Goal: Navigation & Orientation: Find specific page/section

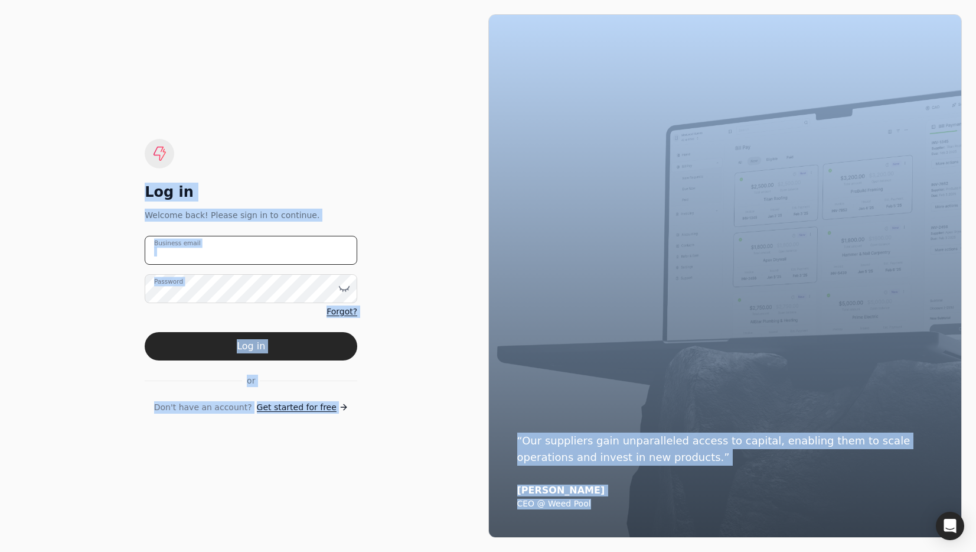
drag, startPoint x: 266, startPoint y: 262, endPoint x: 275, endPoint y: 256, distance: 10.5
click at [266, 262] on email "Business email" at bounding box center [251, 250] width 213 height 29
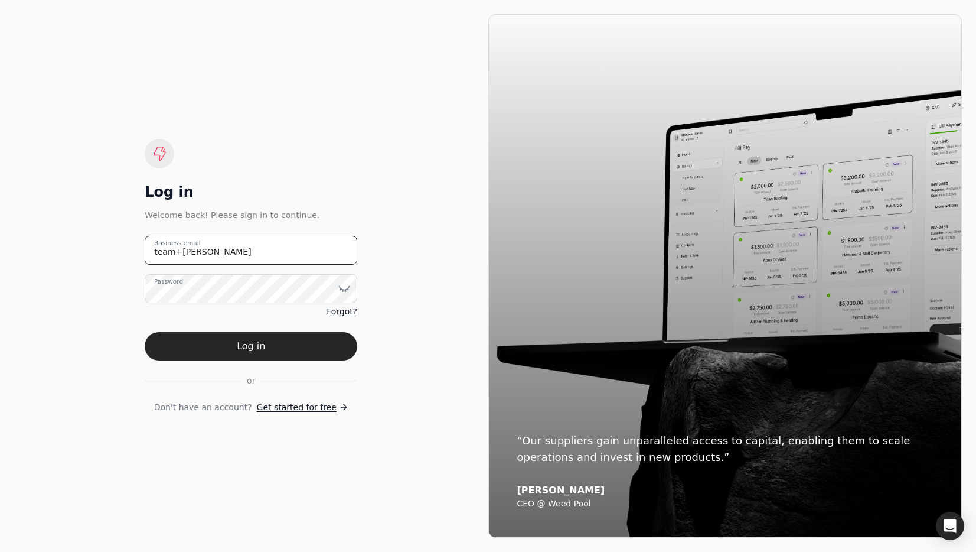
type email "[EMAIL_ADDRESS][DOMAIN_NAME]"
click at [259, 345] on button "Log in" at bounding box center [251, 346] width 213 height 28
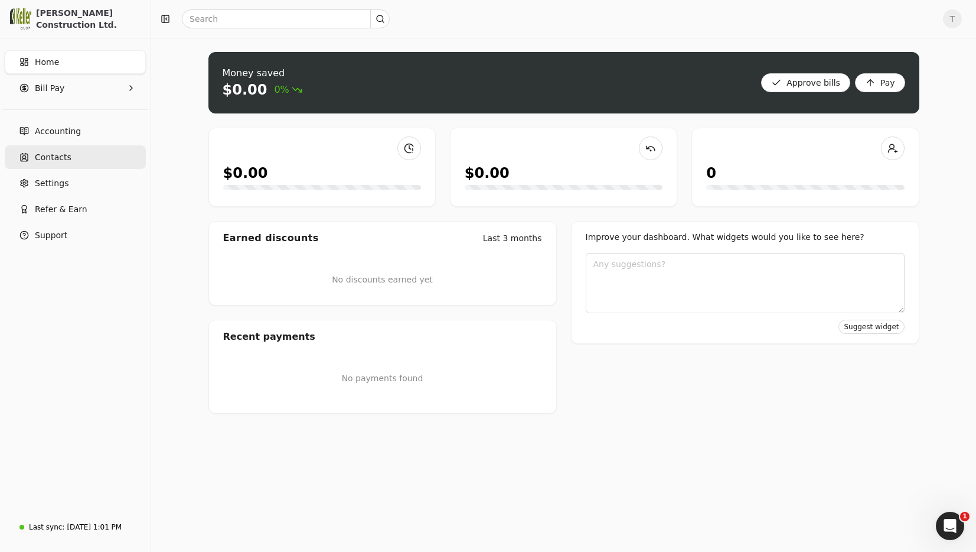
click at [48, 151] on span "Contacts" at bounding box center [53, 157] width 37 height 12
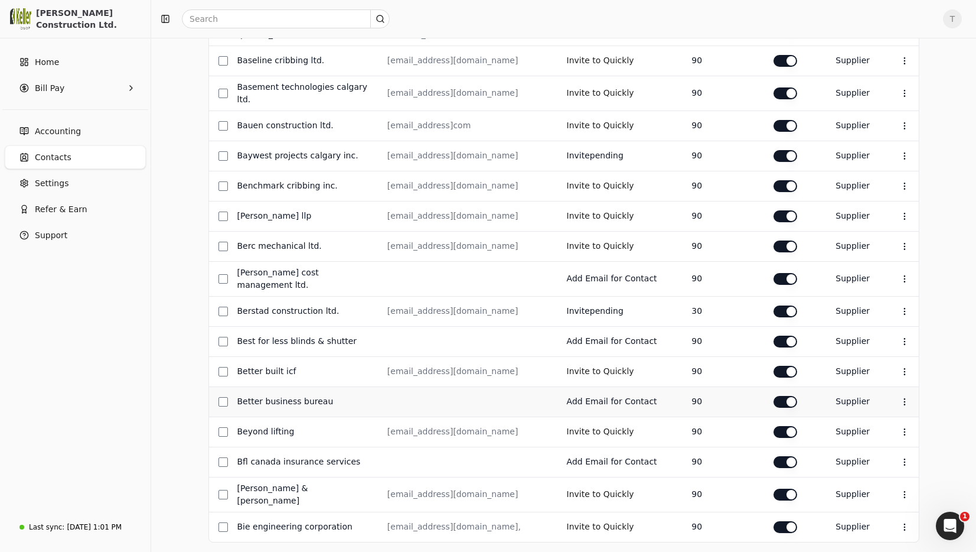
scroll to position [331, 0]
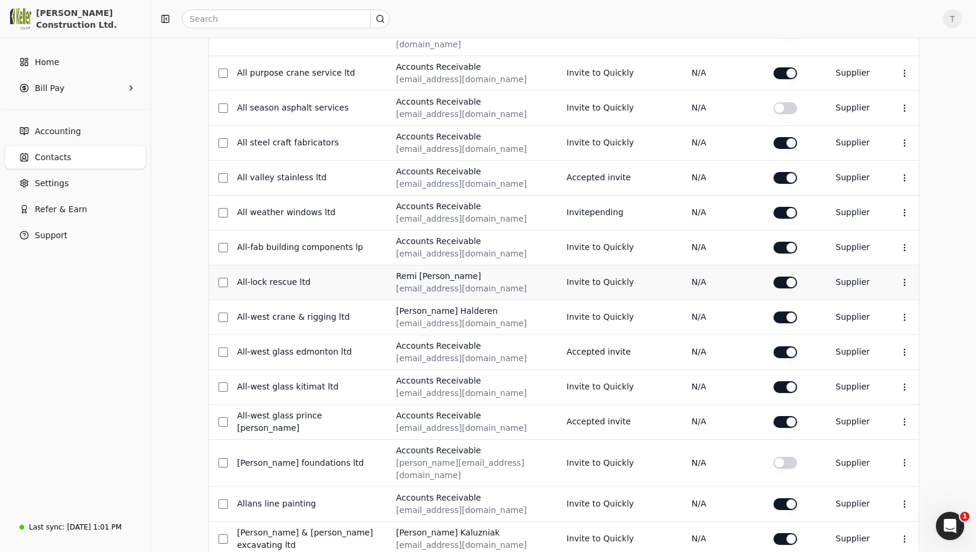
scroll to position [426, 0]
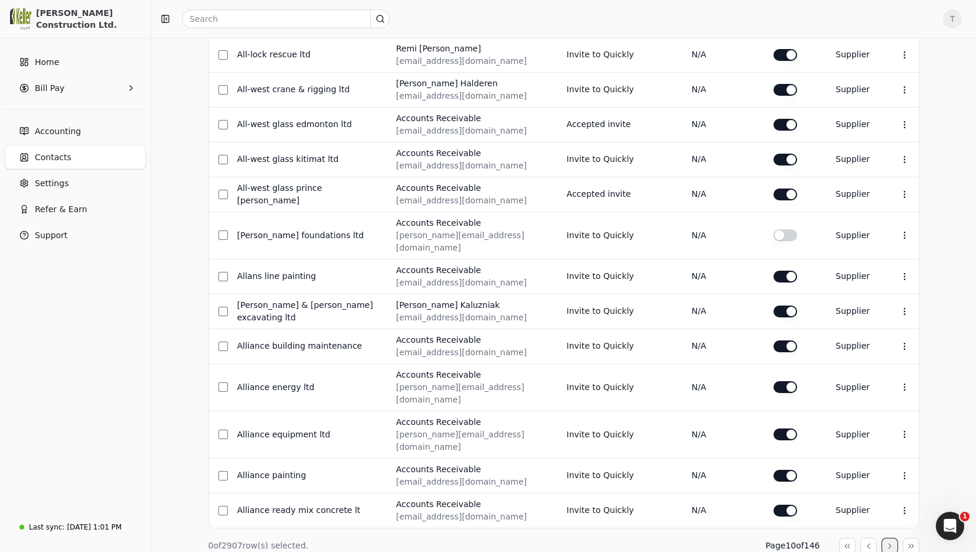
click at [890, 505] on div "0 of 2907 row(s) selected. Page 10 of 146 Organization Context Menu Button Cont…" at bounding box center [563, 142] width 711 height 870
drag, startPoint x: 890, startPoint y: 499, endPoint x: 868, endPoint y: 498, distance: 22.4
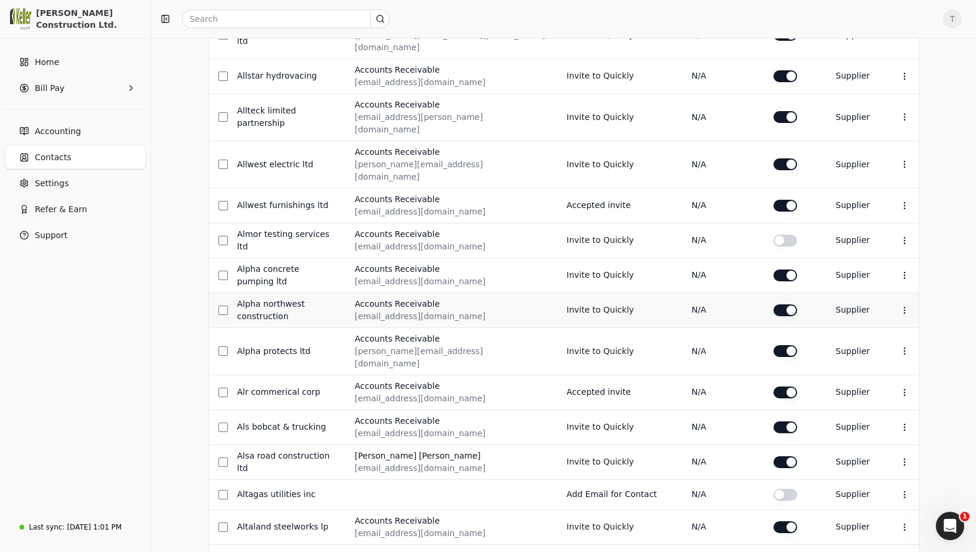
scroll to position [417, 0]
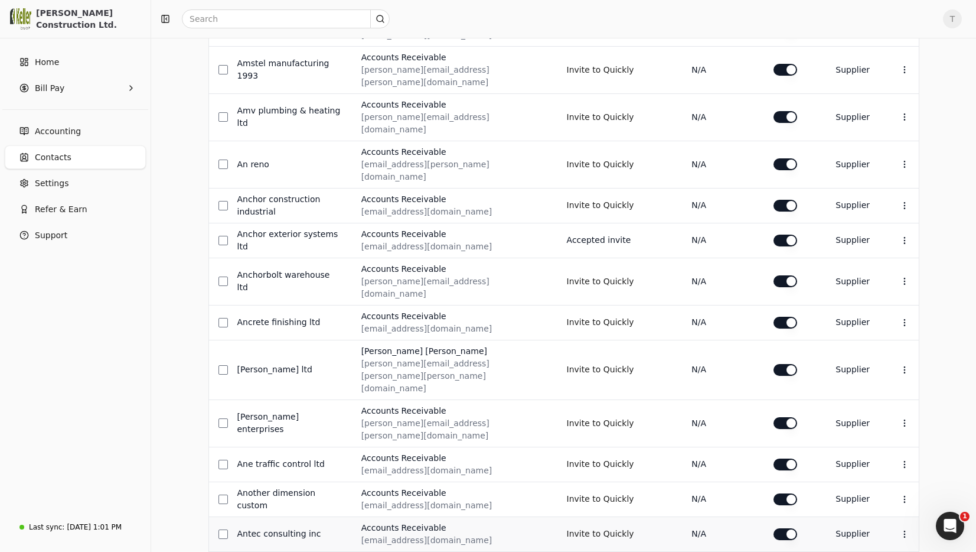
scroll to position [411, 0]
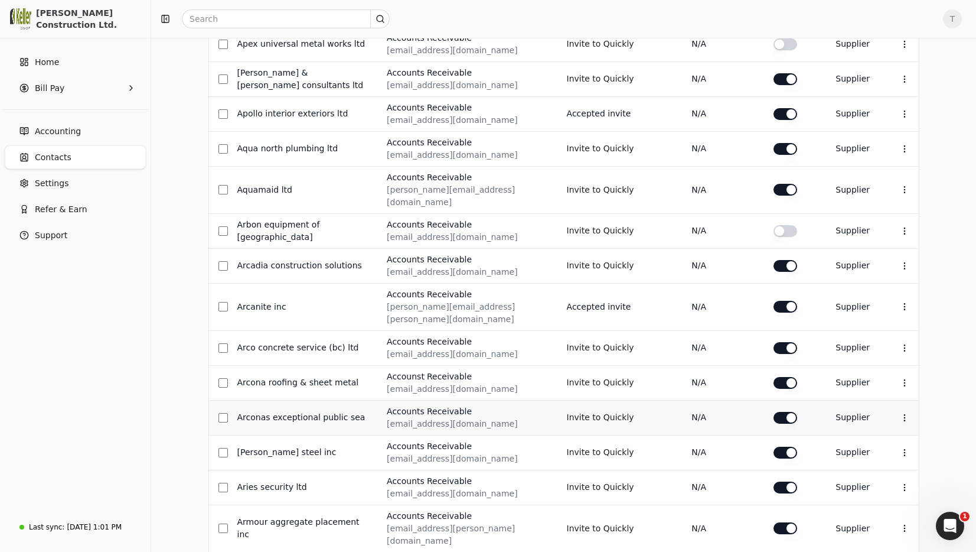
scroll to position [426, 0]
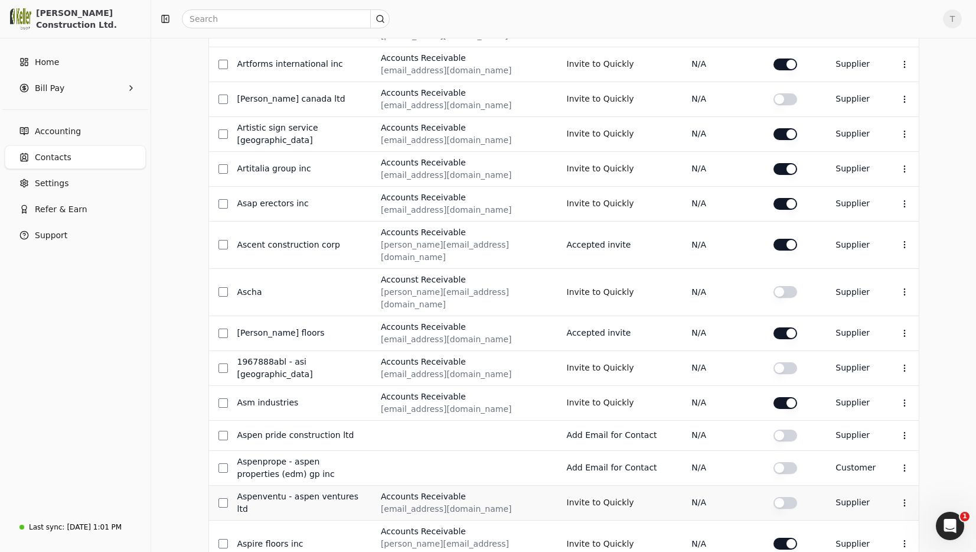
scroll to position [412, 0]
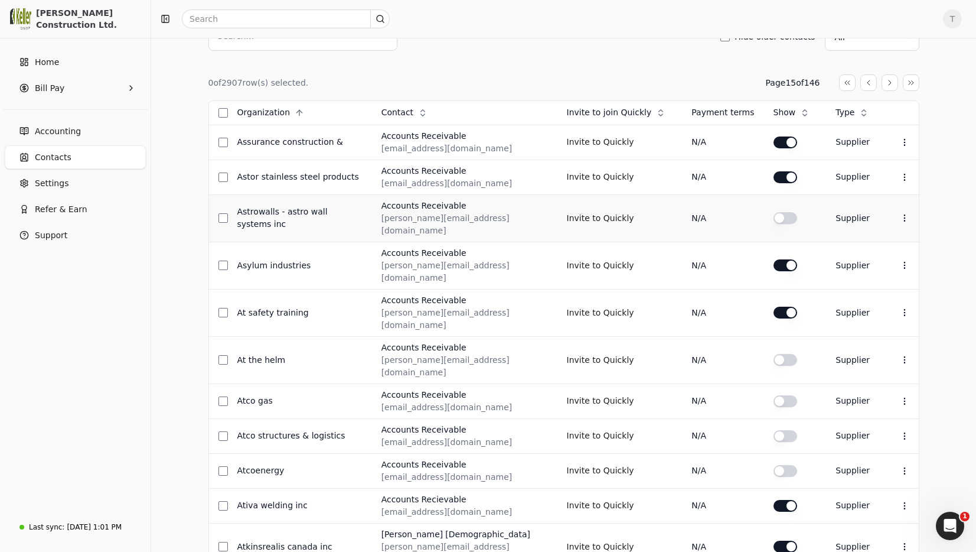
scroll to position [421, 0]
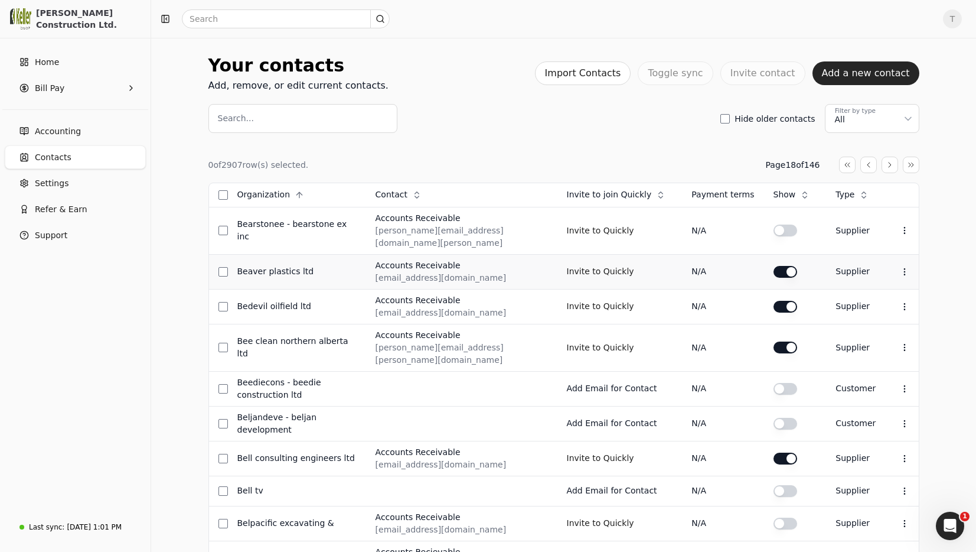
scroll to position [407, 0]
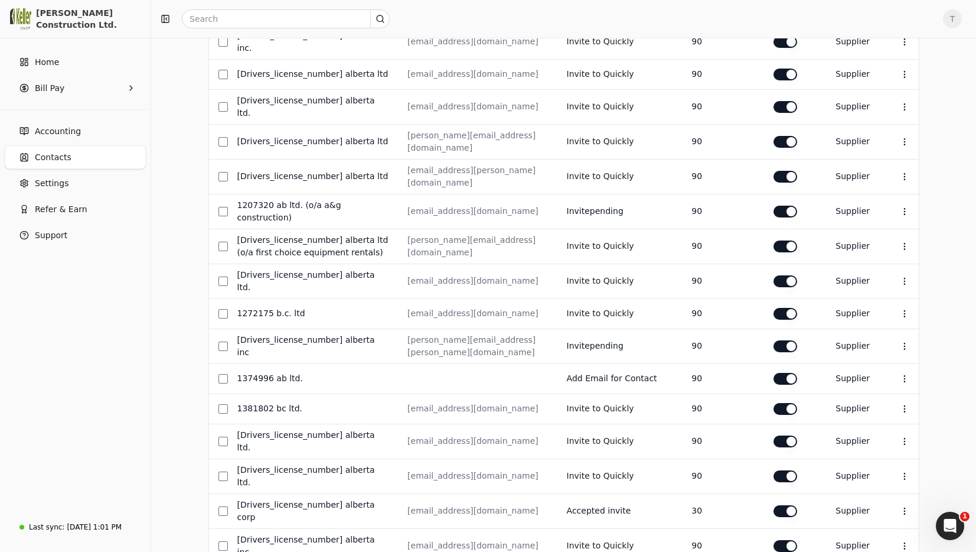
scroll to position [0, 0]
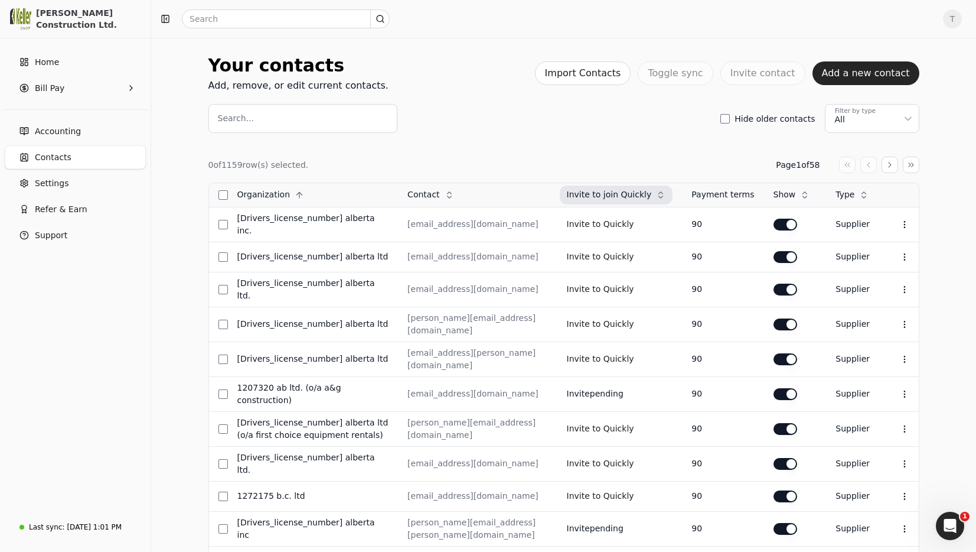
drag, startPoint x: 631, startPoint y: 197, endPoint x: 631, endPoint y: 204, distance: 6.5
click at [631, 197] on span "Invite to join Quickly" at bounding box center [609, 194] width 85 height 12
click at [624, 246] on span "Descending" at bounding box center [628, 245] width 48 height 12
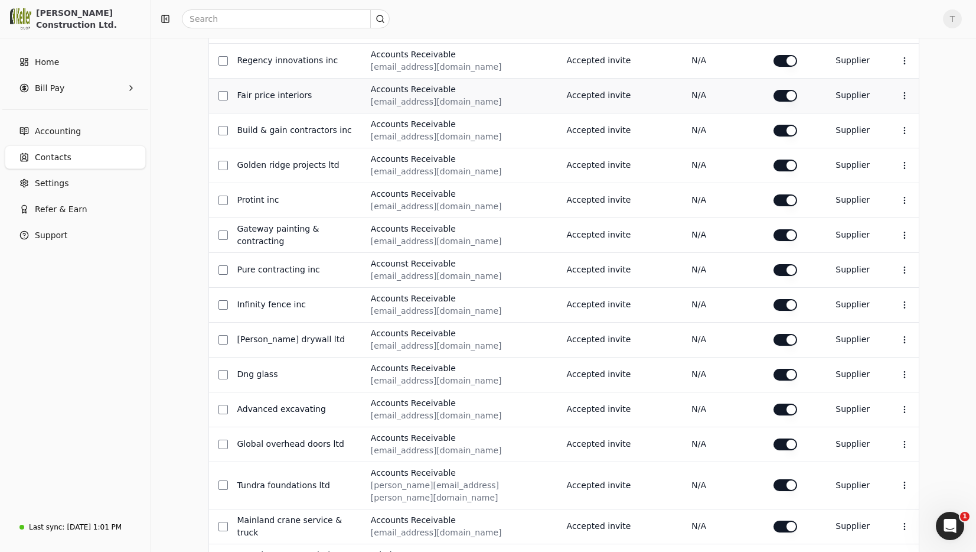
scroll to position [426, 0]
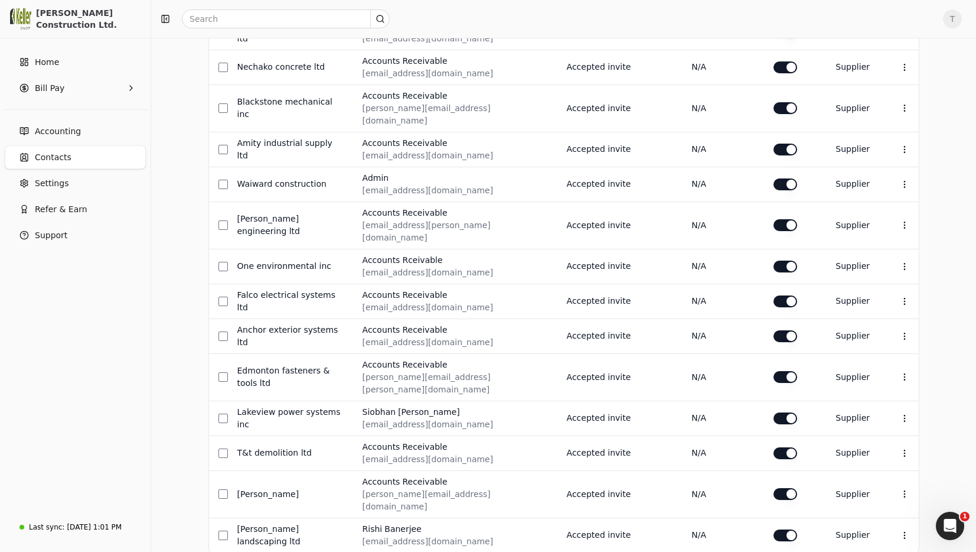
drag, startPoint x: 884, startPoint y: 493, endPoint x: 778, endPoint y: 435, distance: 120.5
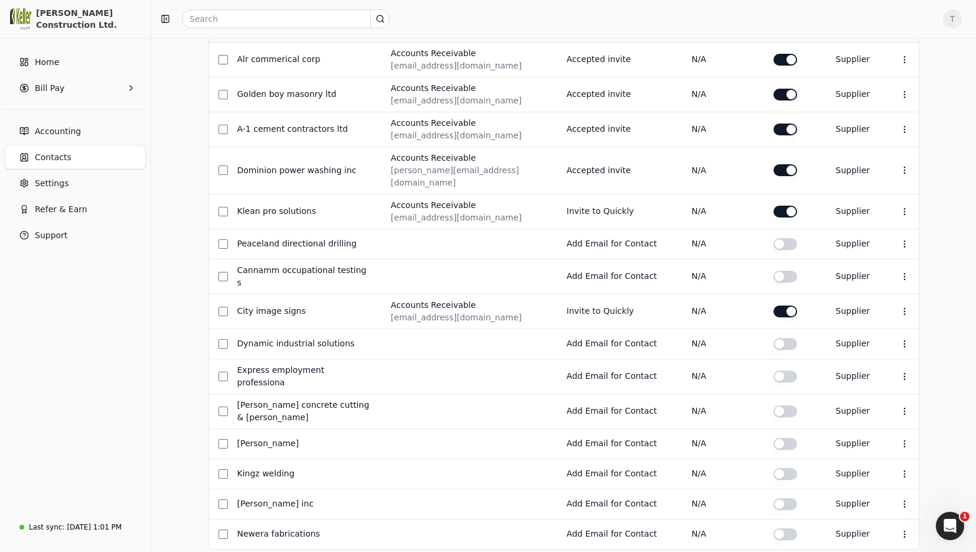
scroll to position [383, 0]
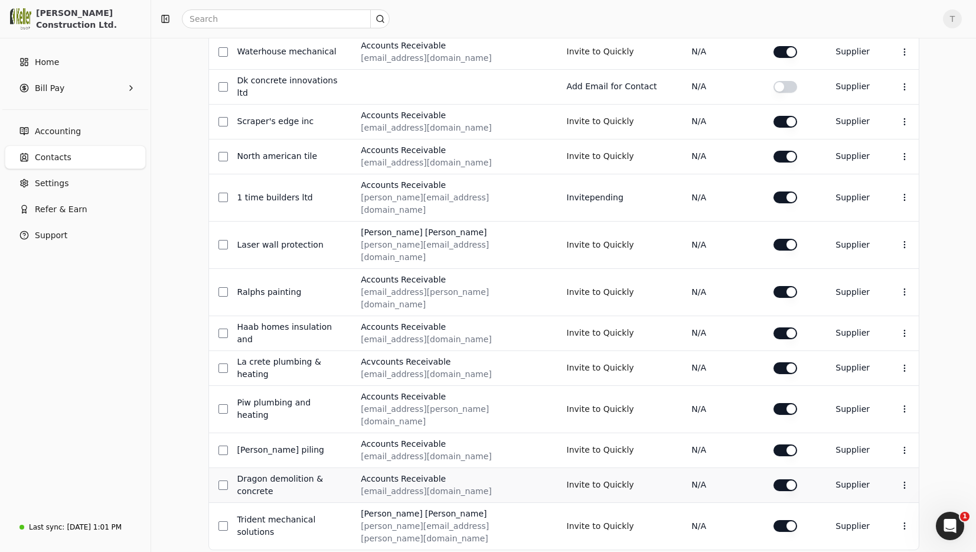
scroll to position [400, 0]
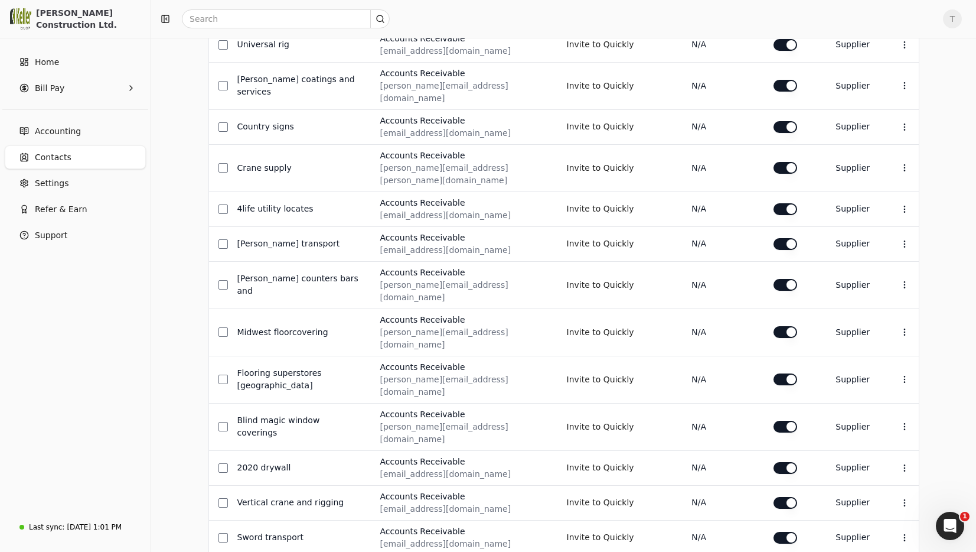
scroll to position [0, 0]
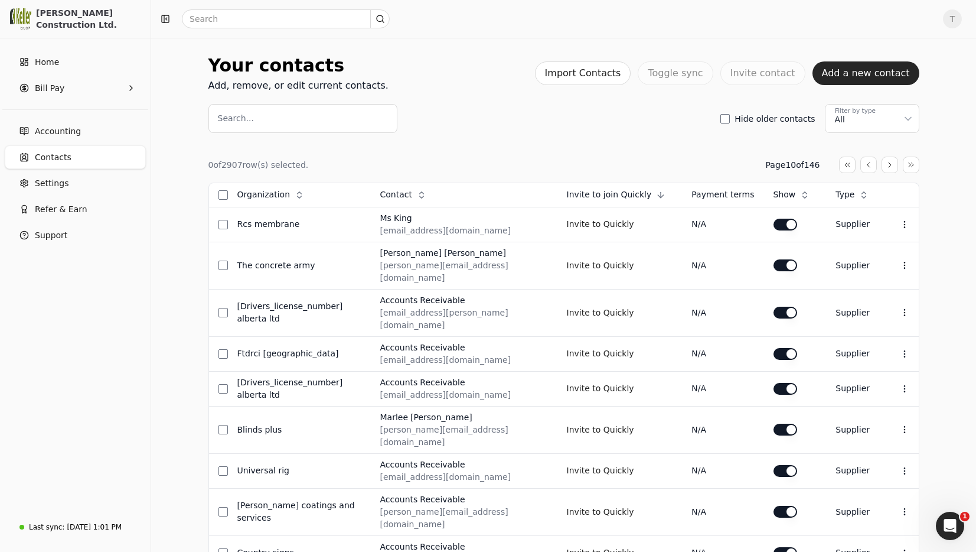
click at [952, 20] on span "T" at bounding box center [952, 18] width 19 height 19
click at [921, 90] on link "Sign Out" at bounding box center [896, 88] width 128 height 19
